Goal: Information Seeking & Learning: Compare options

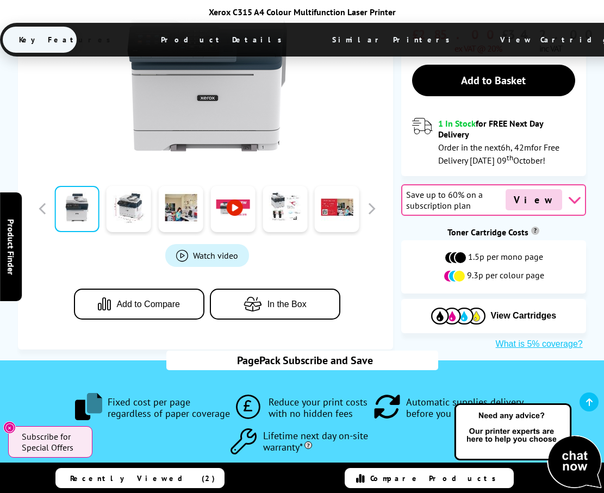
scroll to position [489, 0]
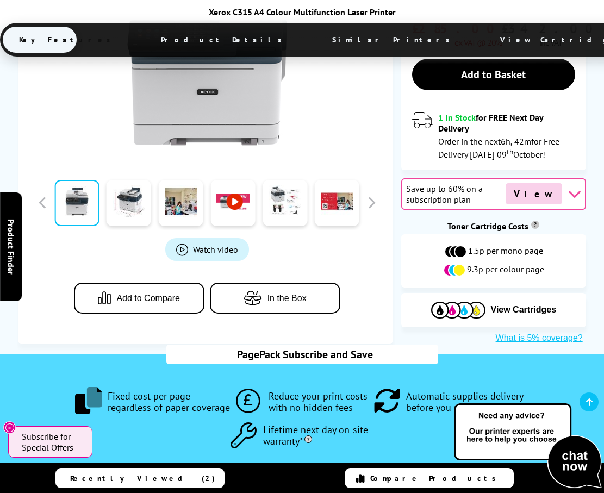
click at [152, 293] on span "Add to Compare" at bounding box center [148, 298] width 64 height 10
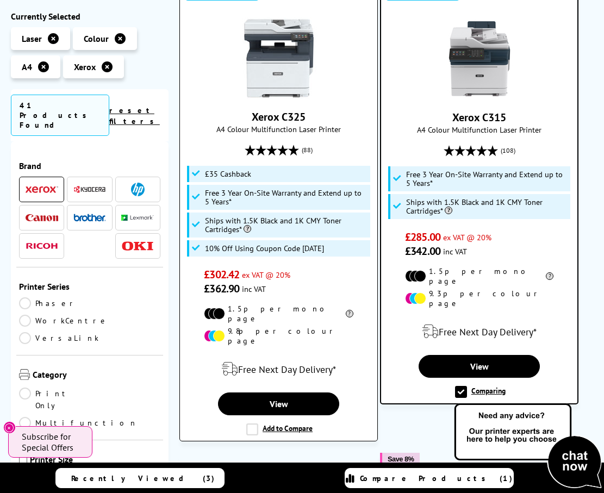
click at [262, 423] on label "Add to Compare" at bounding box center [279, 429] width 66 height 12
click at [0, 0] on input "Add to Compare" at bounding box center [0, 0] width 0 height 0
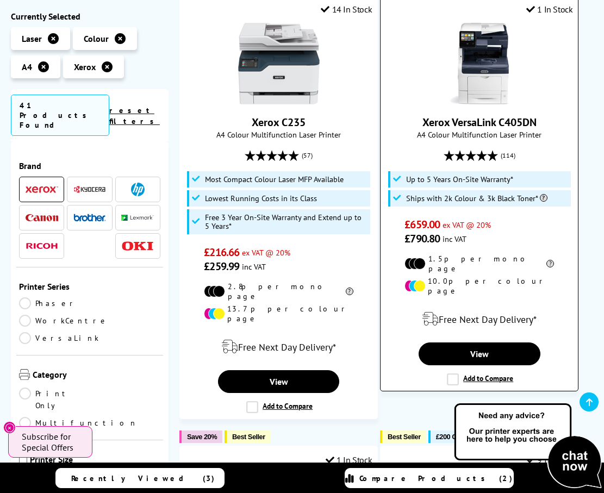
scroll to position [1251, 0]
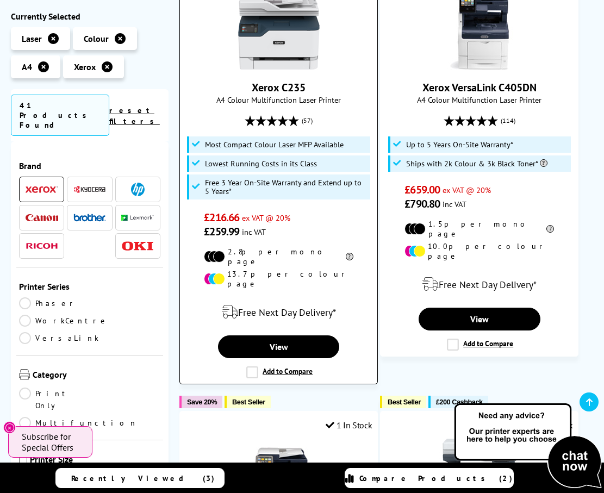
click at [251, 366] on label "Add to Compare" at bounding box center [279, 372] width 66 height 12
click at [0, 0] on input "Add to Compare" at bounding box center [0, 0] width 0 height 0
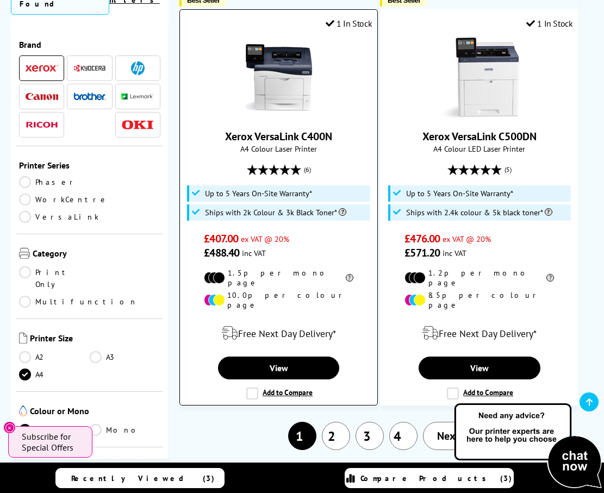
scroll to position [2501, 0]
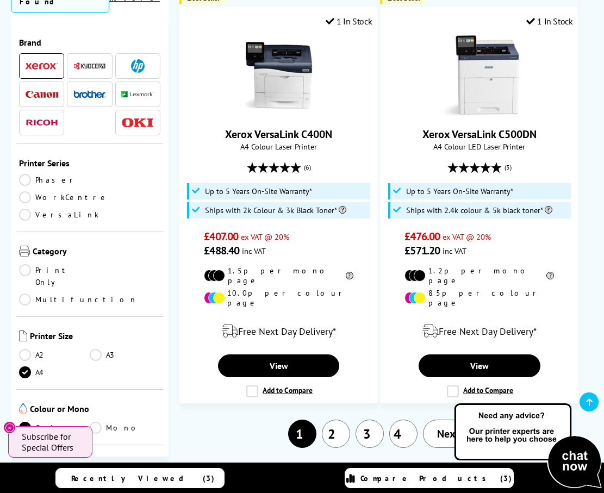
click at [341, 420] on link "2" at bounding box center [336, 434] width 28 height 28
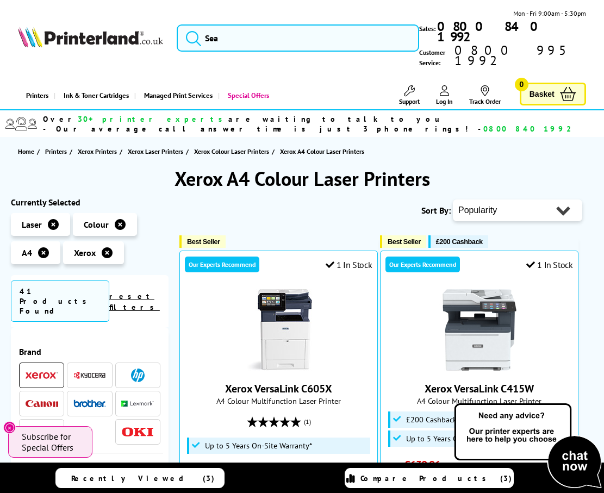
click at [120, 219] on icon at bounding box center [120, 224] width 11 height 11
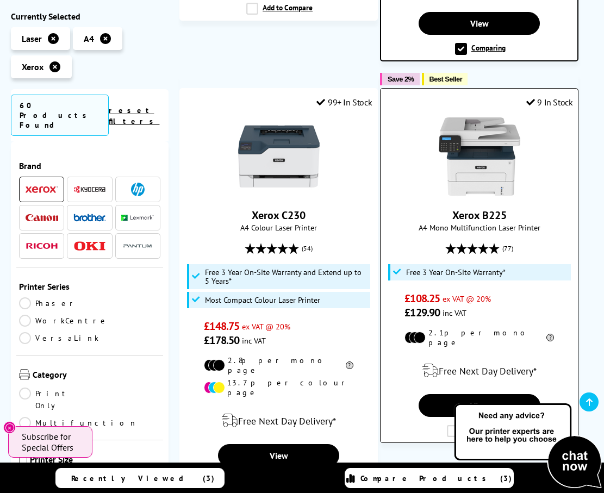
scroll to position [1087, 0]
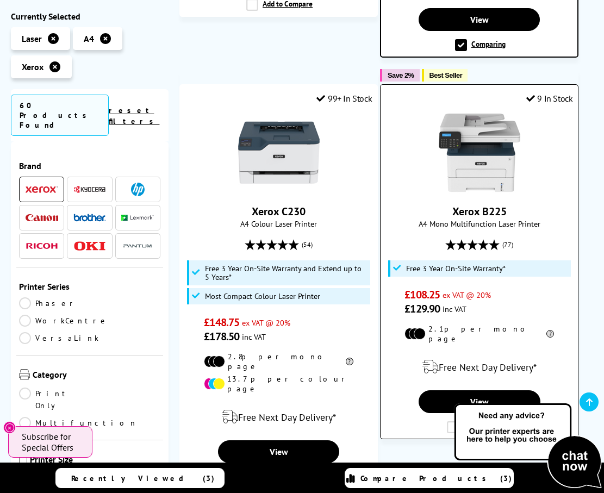
click at [452, 421] on label "Add to Compare" at bounding box center [480, 427] width 66 height 12
click at [0, 0] on input "Add to Compare" at bounding box center [0, 0] width 0 height 0
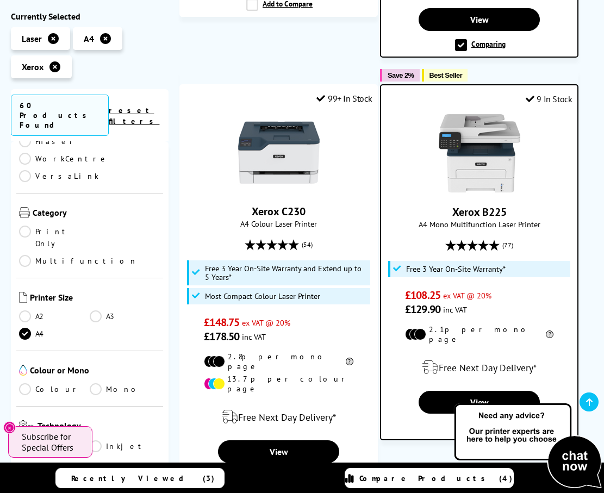
scroll to position [163, 0]
click at [91, 382] on link "Mono" at bounding box center [125, 388] width 71 height 12
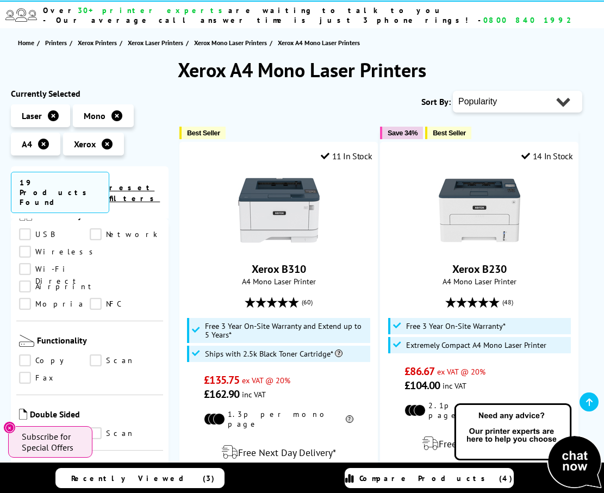
scroll to position [544, 0]
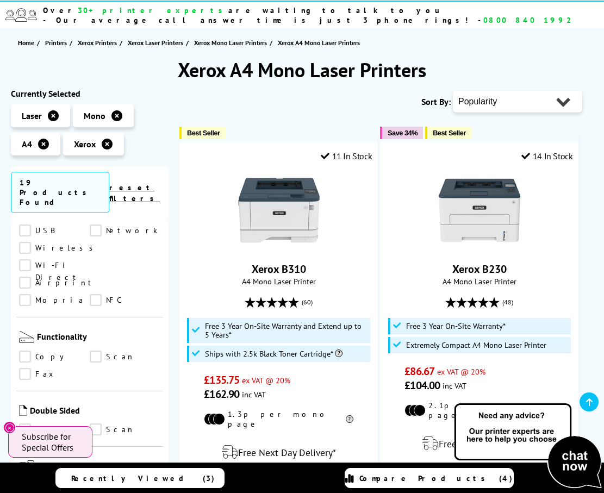
click at [25, 351] on link "Copy" at bounding box center [54, 357] width 71 height 12
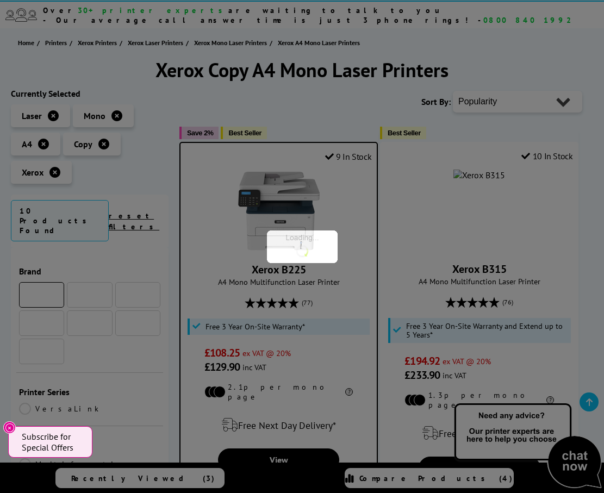
scroll to position [544, 0]
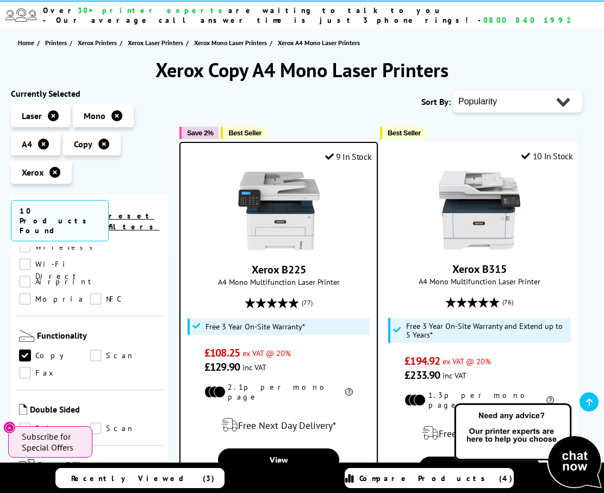
click at [97, 350] on link "Scan" at bounding box center [125, 356] width 71 height 12
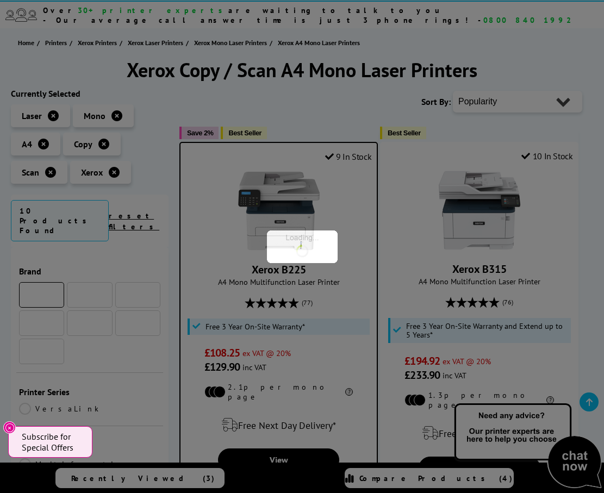
scroll to position [544, 0]
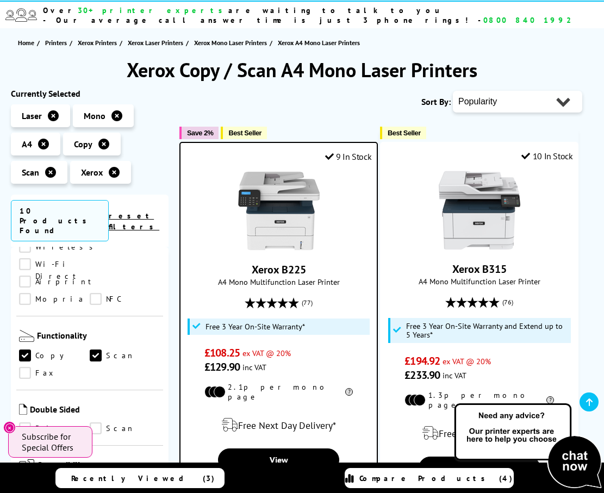
drag, startPoint x: 23, startPoint y: 363, endPoint x: 34, endPoint y: 360, distance: 11.2
click at [23, 422] on link "Print" at bounding box center [54, 428] width 71 height 12
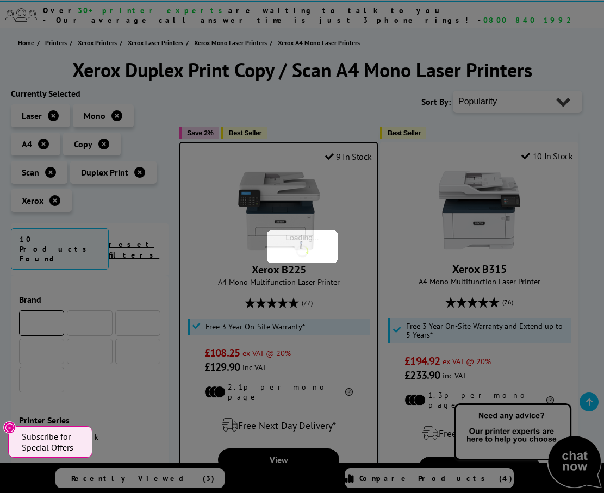
scroll to position [544, 0]
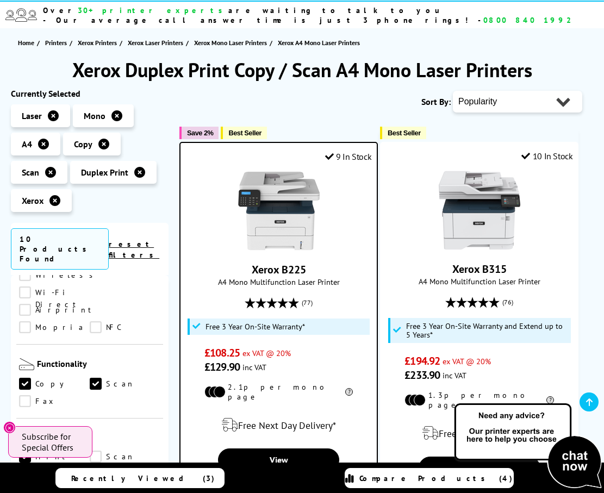
click at [96, 451] on link "Scan" at bounding box center [125, 457] width 71 height 12
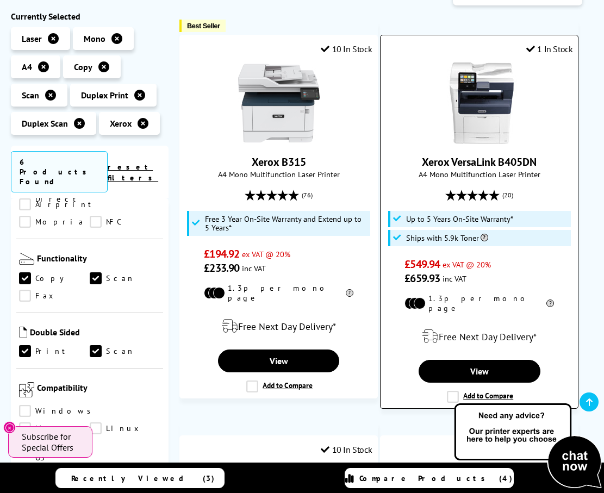
scroll to position [217, 0]
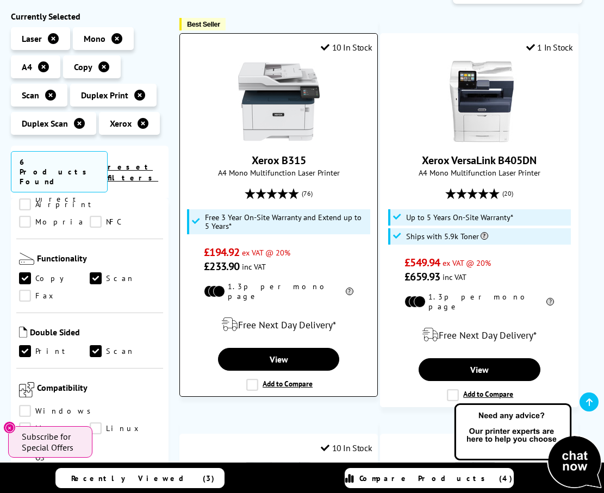
click at [254, 379] on label "Add to Compare" at bounding box center [279, 385] width 66 height 12
click at [0, 0] on input "Add to Compare" at bounding box center [0, 0] width 0 height 0
click at [254, 379] on label "Add to Compare" at bounding box center [279, 385] width 66 height 12
click at [0, 0] on input "Add to Compare" at bounding box center [0, 0] width 0 height 0
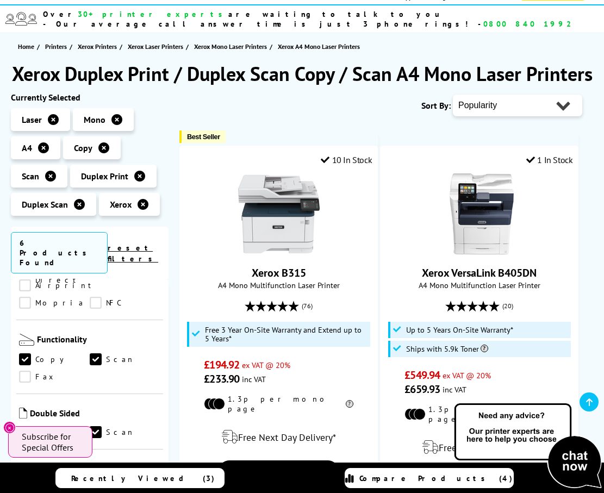
scroll to position [163, 0]
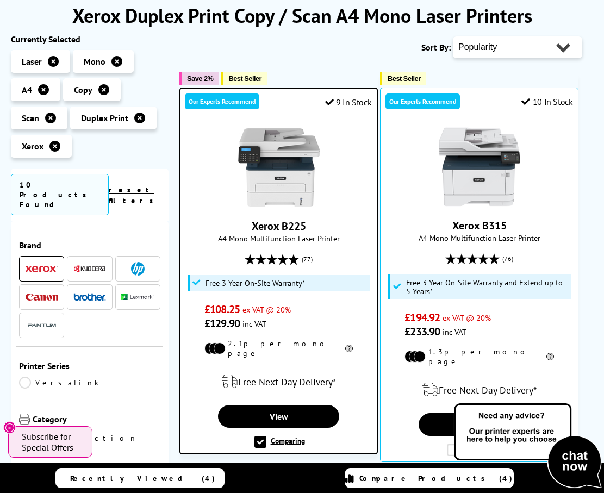
click at [265, 436] on label "Comparing" at bounding box center [279, 442] width 51 height 12
click at [0, 0] on input "Comparing" at bounding box center [0, 0] width 0 height 0
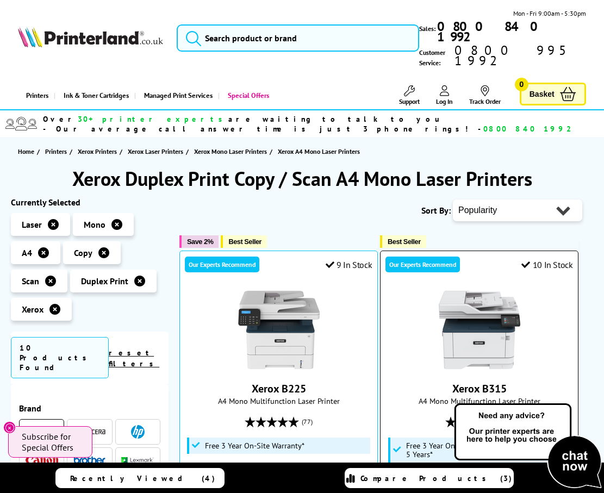
click at [450, 300] on img at bounding box center [480, 330] width 82 height 82
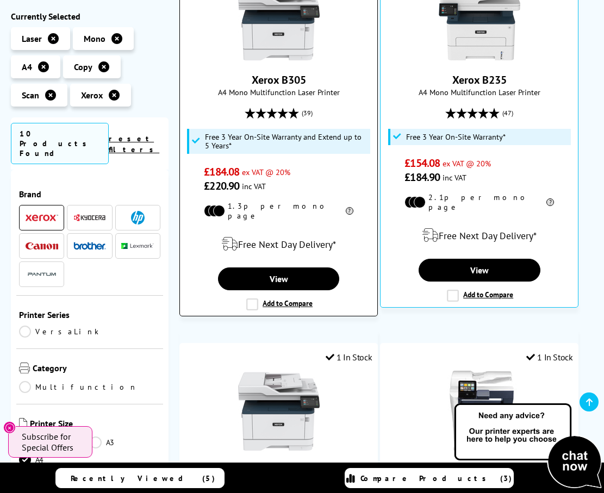
scroll to position [761, 0]
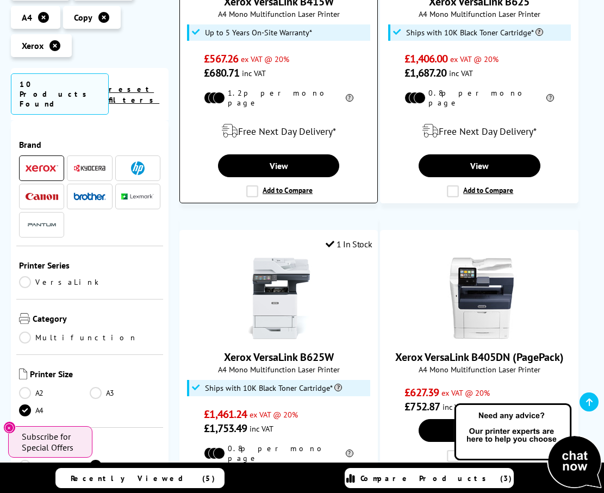
scroll to position [1522, 0]
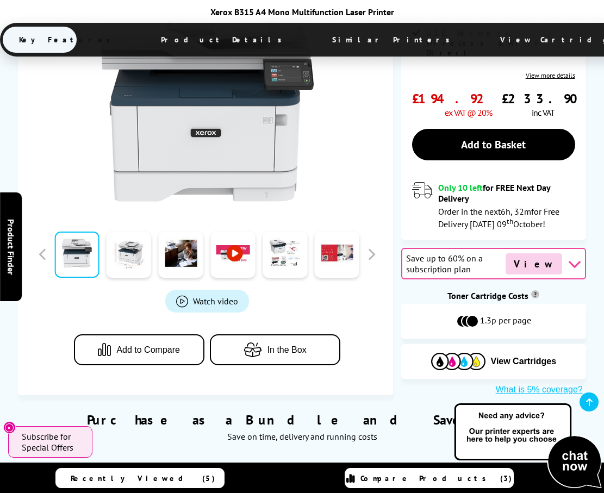
scroll to position [380, 0]
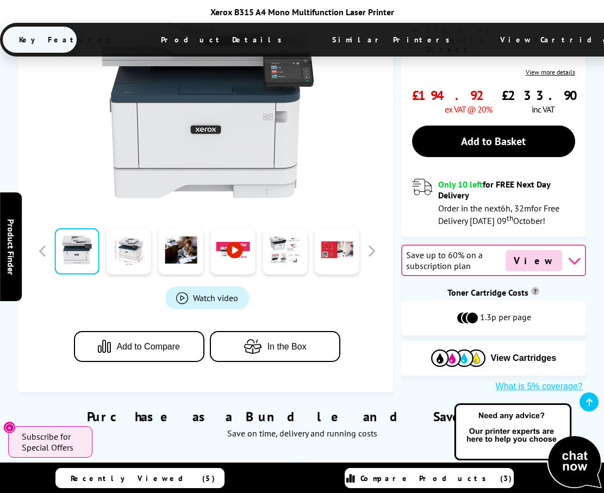
click at [163, 341] on span "Add to Compare" at bounding box center [148, 346] width 64 height 10
click at [425, 477] on span "Compare Products (4)" at bounding box center [435, 478] width 153 height 10
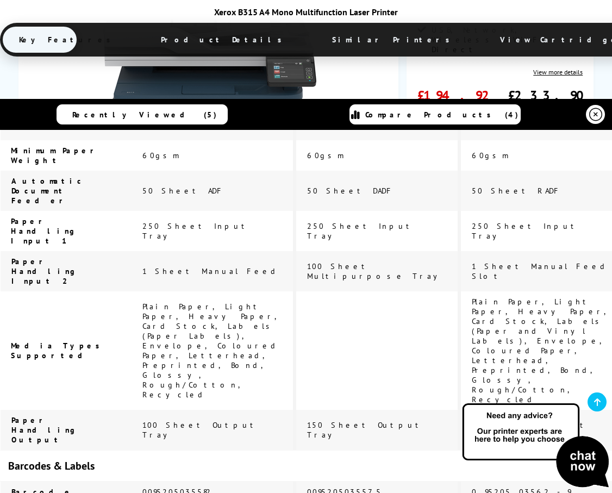
scroll to position [2708, 0]
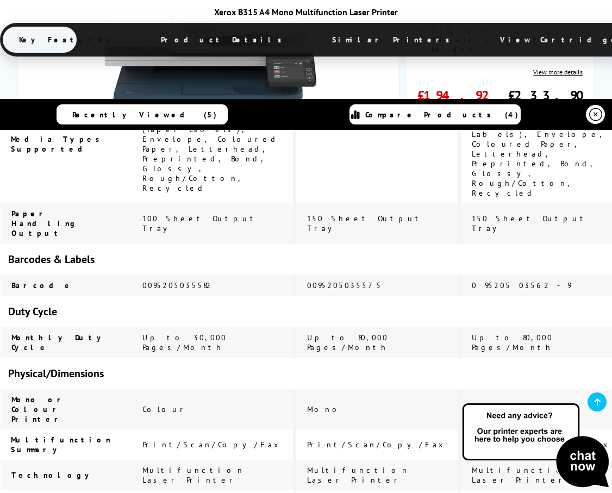
drag, startPoint x: 22, startPoint y: 171, endPoint x: 442, endPoint y: 478, distance: 520.9
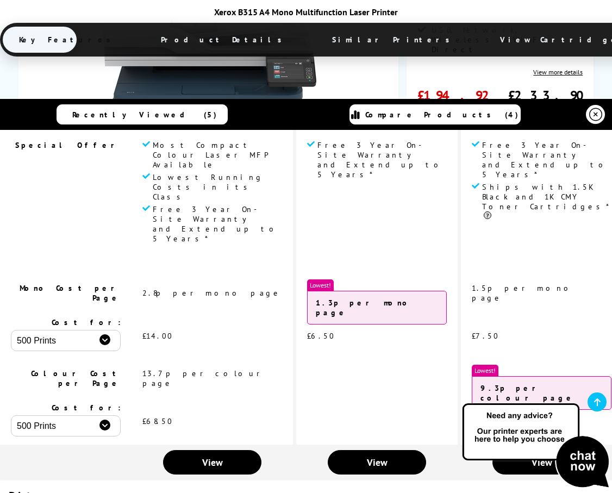
scroll to position [0, 0]
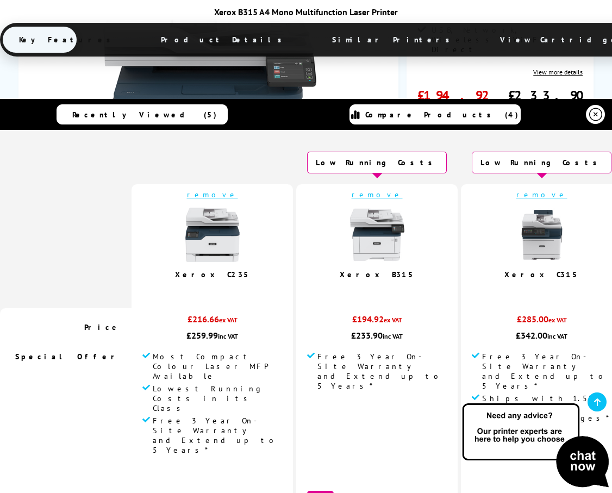
drag, startPoint x: 123, startPoint y: 189, endPoint x: 565, endPoint y: 332, distance: 464.1
click at [109, 214] on td at bounding box center [66, 246] width 132 height 124
click at [593, 403] on link at bounding box center [597, 401] width 19 height 19
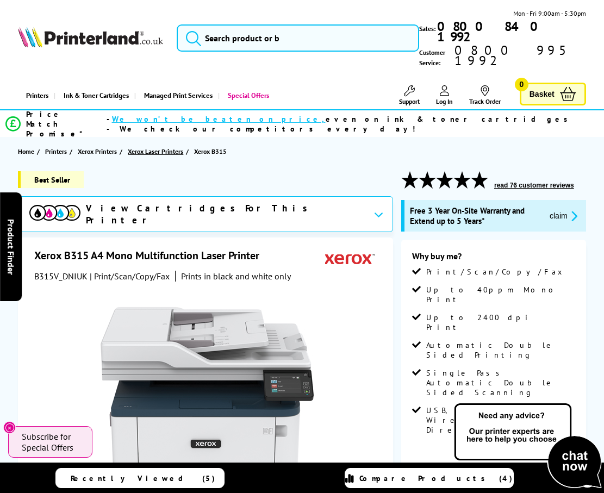
click at [152, 146] on span "Xerox Laser Printers" at bounding box center [155, 151] width 55 height 11
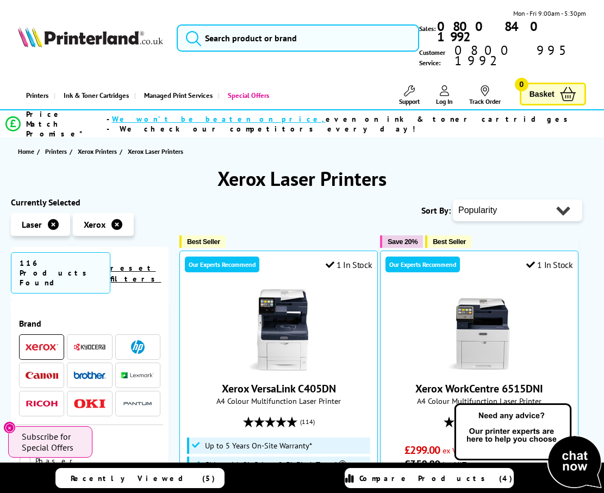
click at [413, 477] on span "Compare Products (4)" at bounding box center [435, 478] width 153 height 10
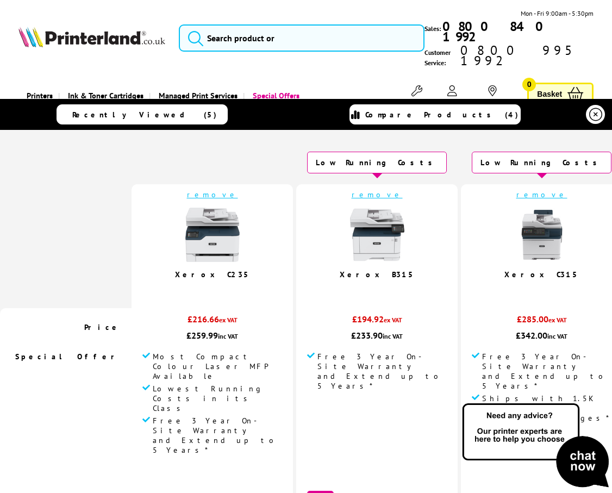
click at [92, 261] on td at bounding box center [66, 246] width 132 height 124
click at [74, 348] on td "Special Offer" at bounding box center [66, 415] width 132 height 139
click at [181, 365] on span "Most Compact Colour Laser MFP Available" at bounding box center [217, 366] width 129 height 29
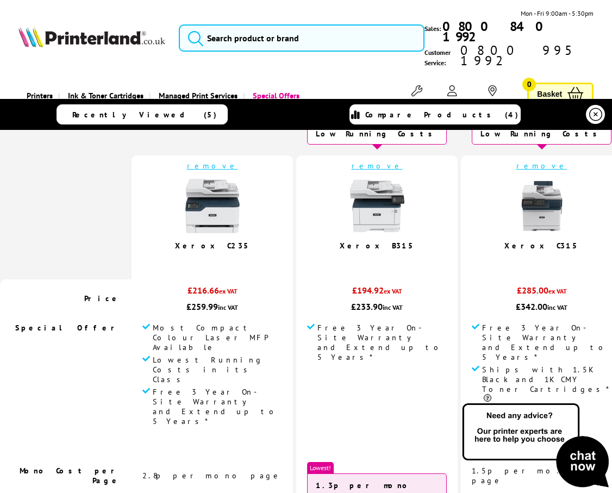
scroll to position [272, 0]
